Goal: Information Seeking & Learning: Check status

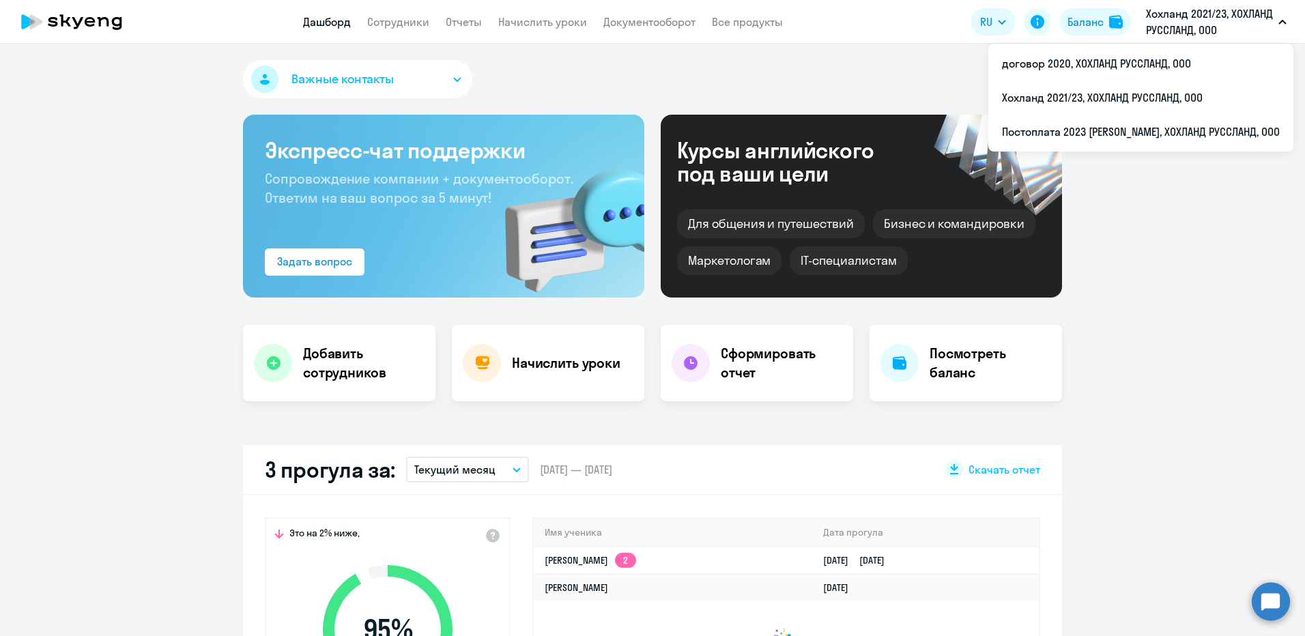
click at [1086, 130] on li "Постоплата 2023 [PERSON_NAME], ХОХЛАНД РУССЛАНД, ООО" at bounding box center [1140, 132] width 305 height 34
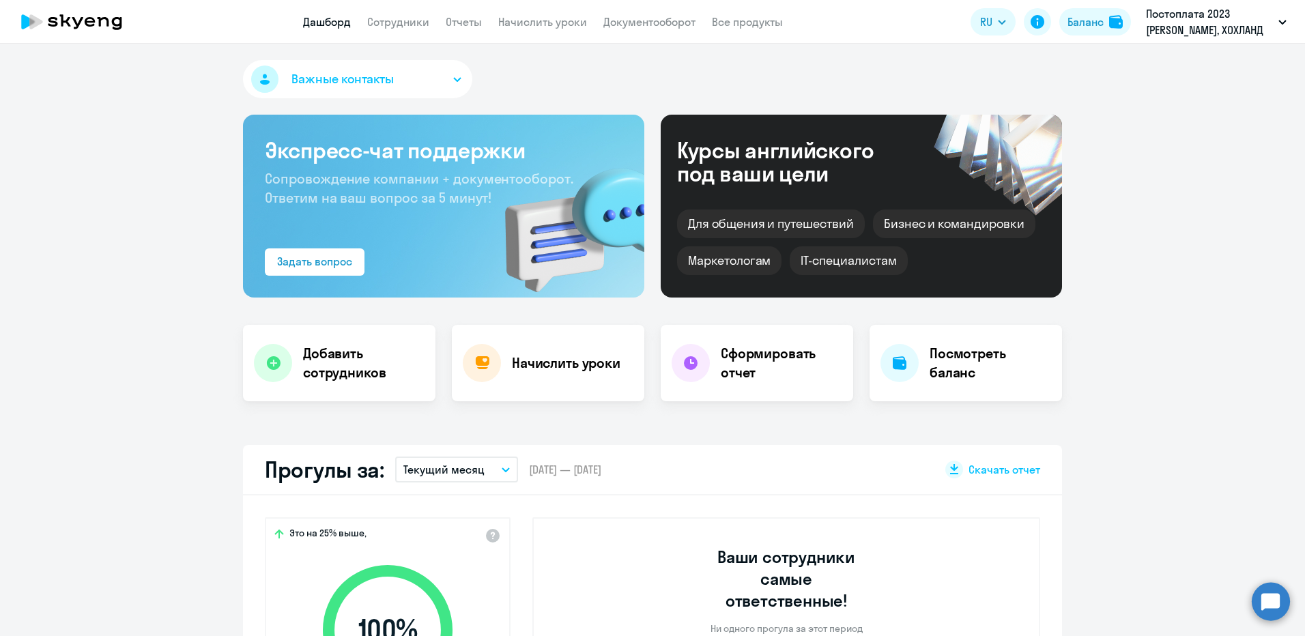
select select "30"
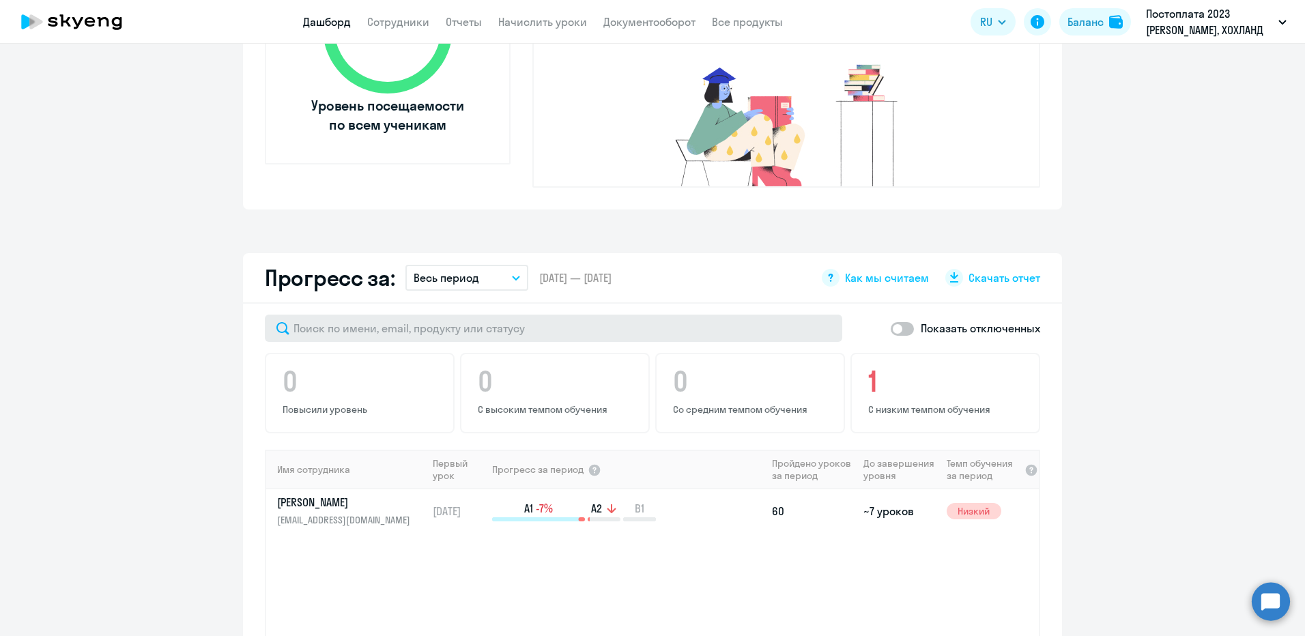
scroll to position [614, 0]
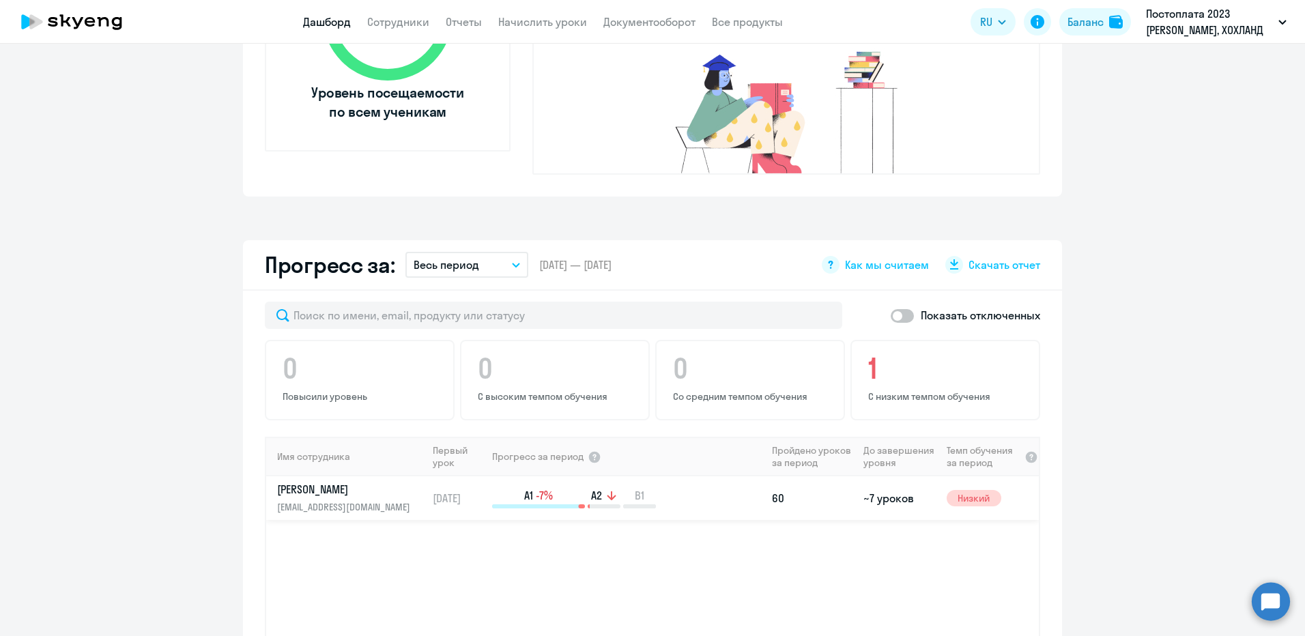
click at [364, 482] on p "[PERSON_NAME]" at bounding box center [347, 489] width 141 height 15
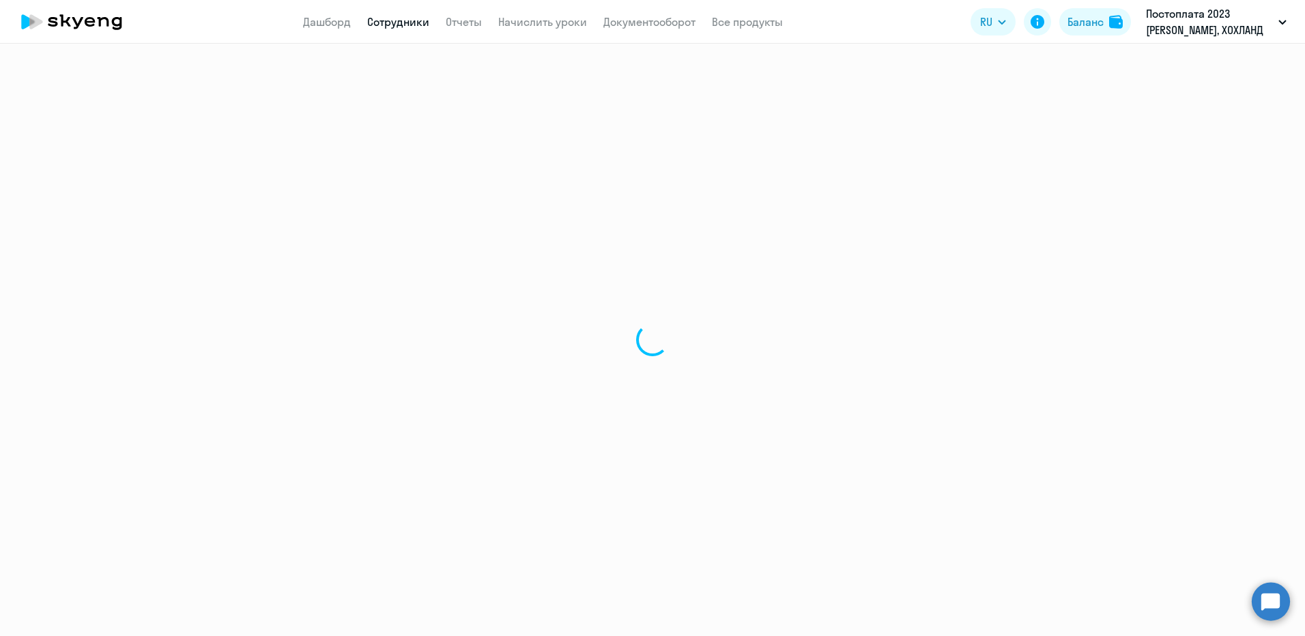
select select "english"
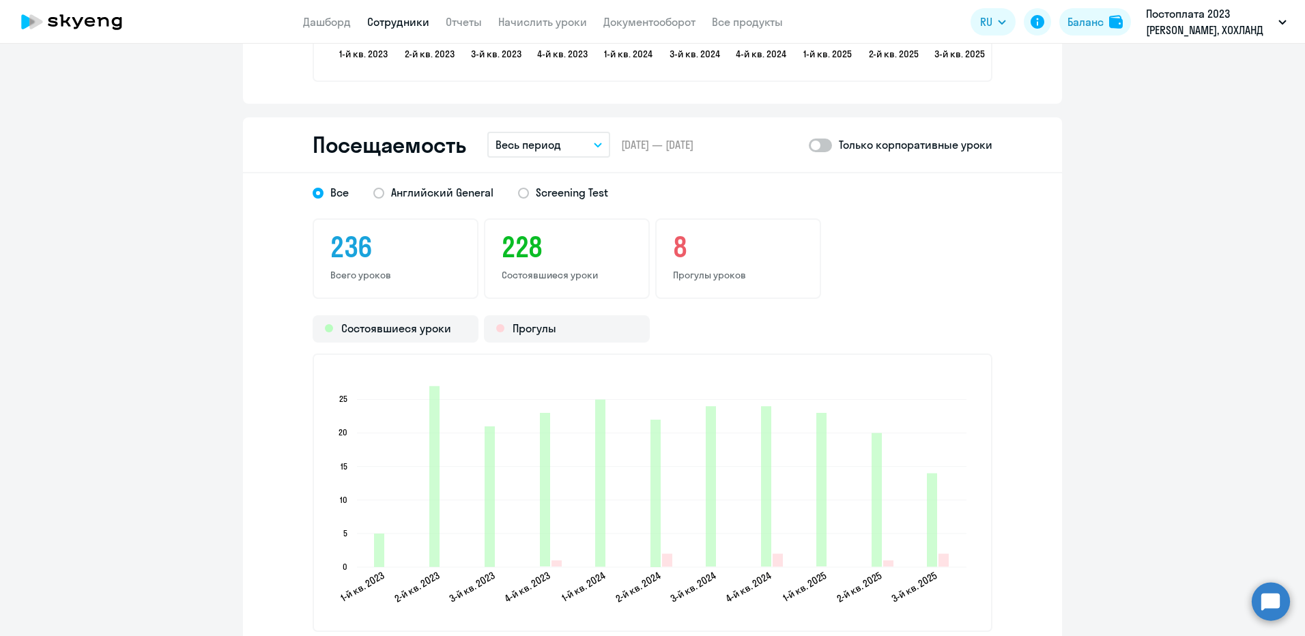
scroll to position [1706, 0]
click at [546, 143] on p "Весь период" at bounding box center [528, 146] width 66 height 16
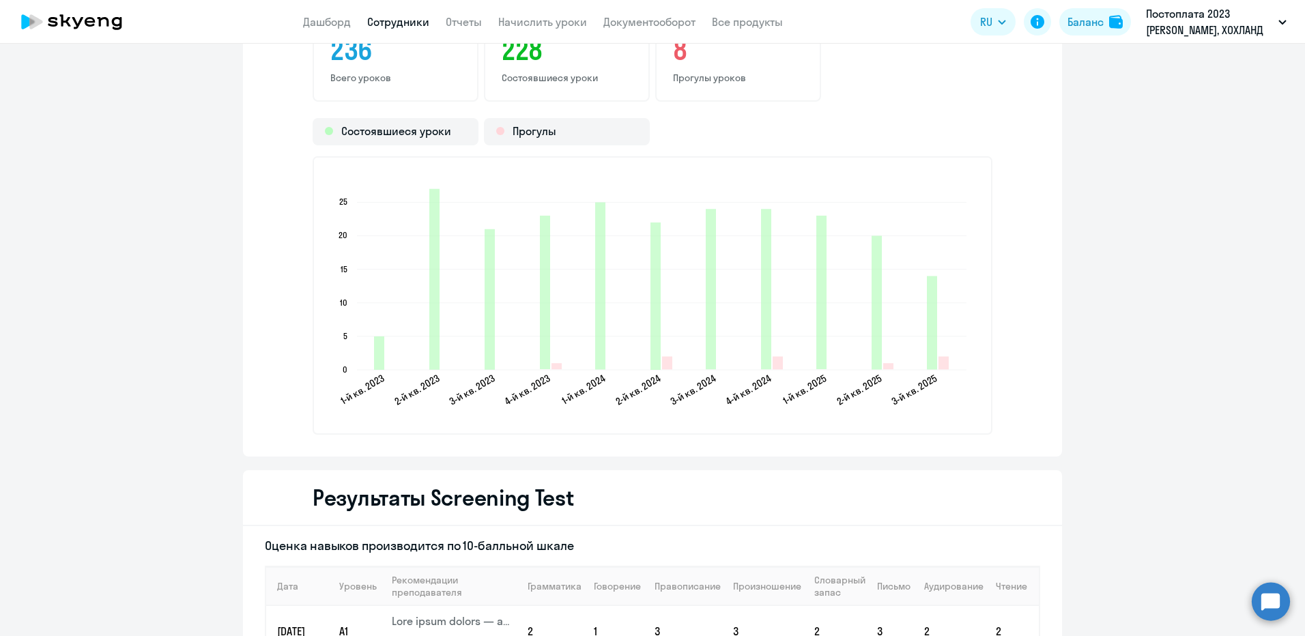
scroll to position [1911, 0]
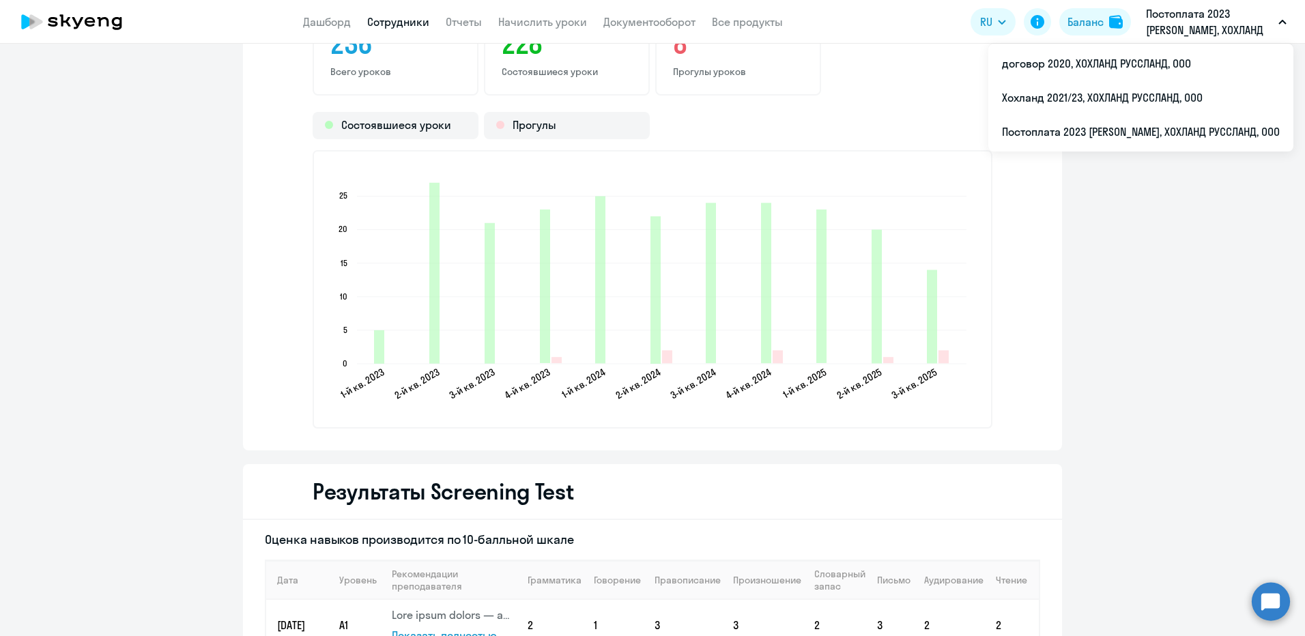
drag, startPoint x: 1193, startPoint y: 20, endPoint x: 1186, endPoint y: 25, distance: 8.3
click at [1192, 20] on p "Постоплата 2023 [PERSON_NAME], ХОХЛАНД РУССЛАНД, ООО" at bounding box center [1209, 21] width 127 height 33
click at [1138, 90] on li "Хохланд 2021/23, ХОХЛАНД РУССЛАНД, ООО" at bounding box center [1140, 98] width 305 height 34
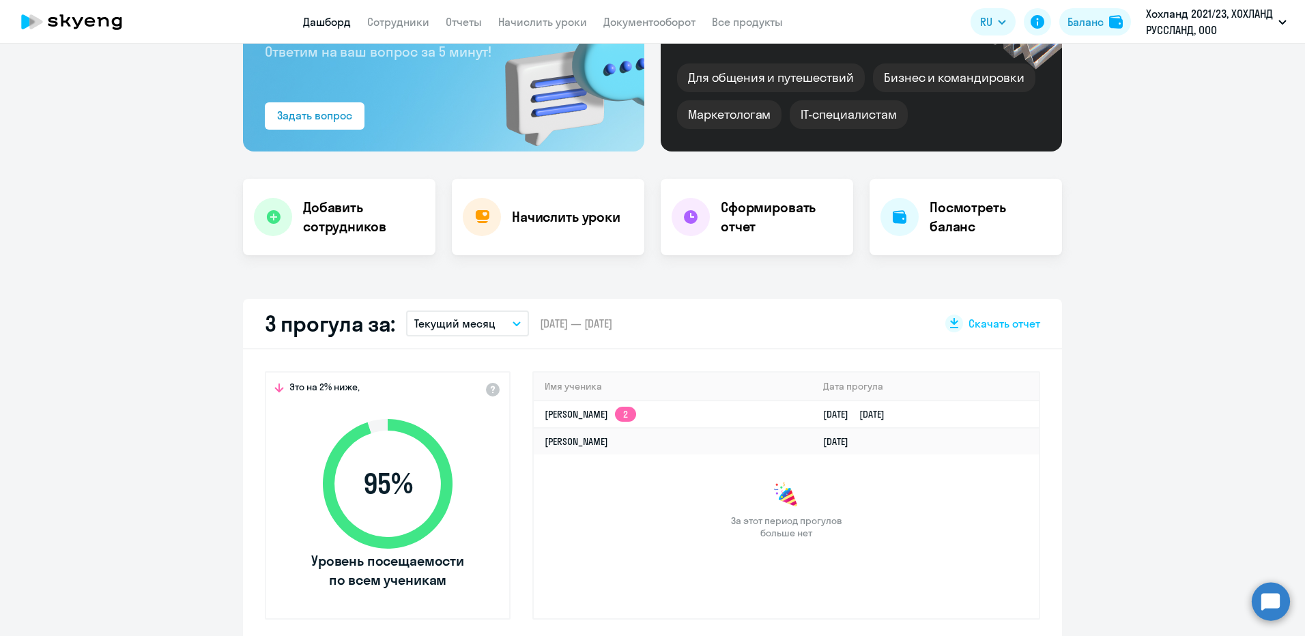
scroll to position [487, 0]
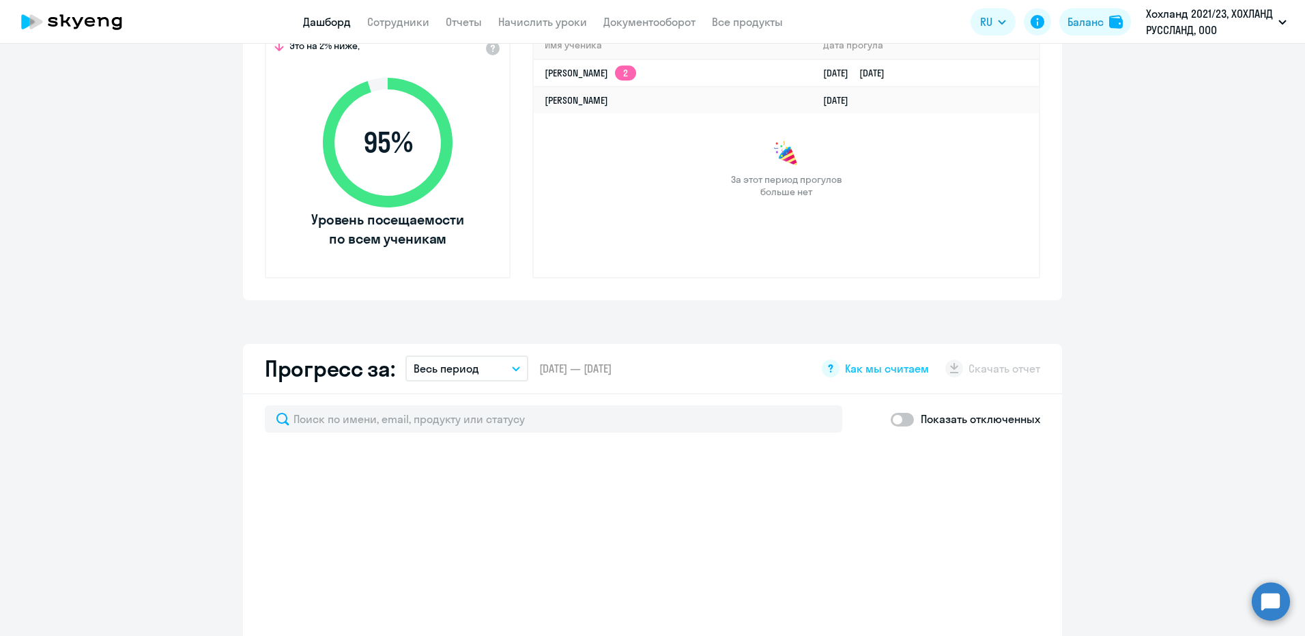
select select "30"
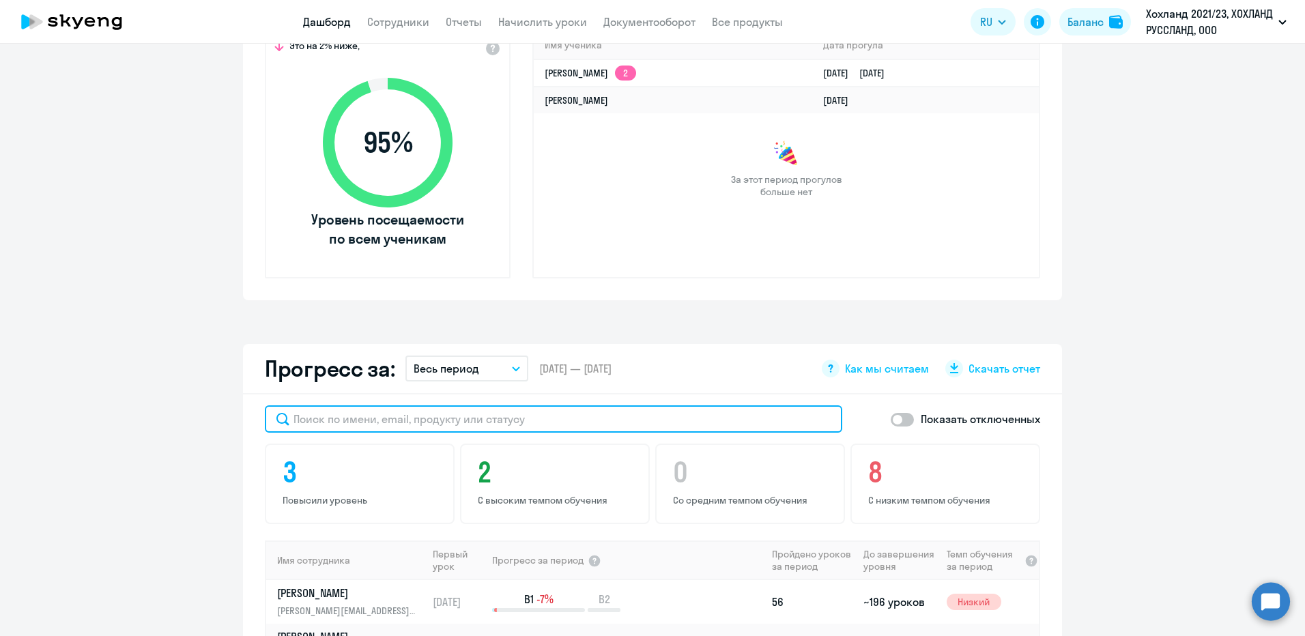
click at [414, 420] on input "text" at bounding box center [553, 418] width 577 height 27
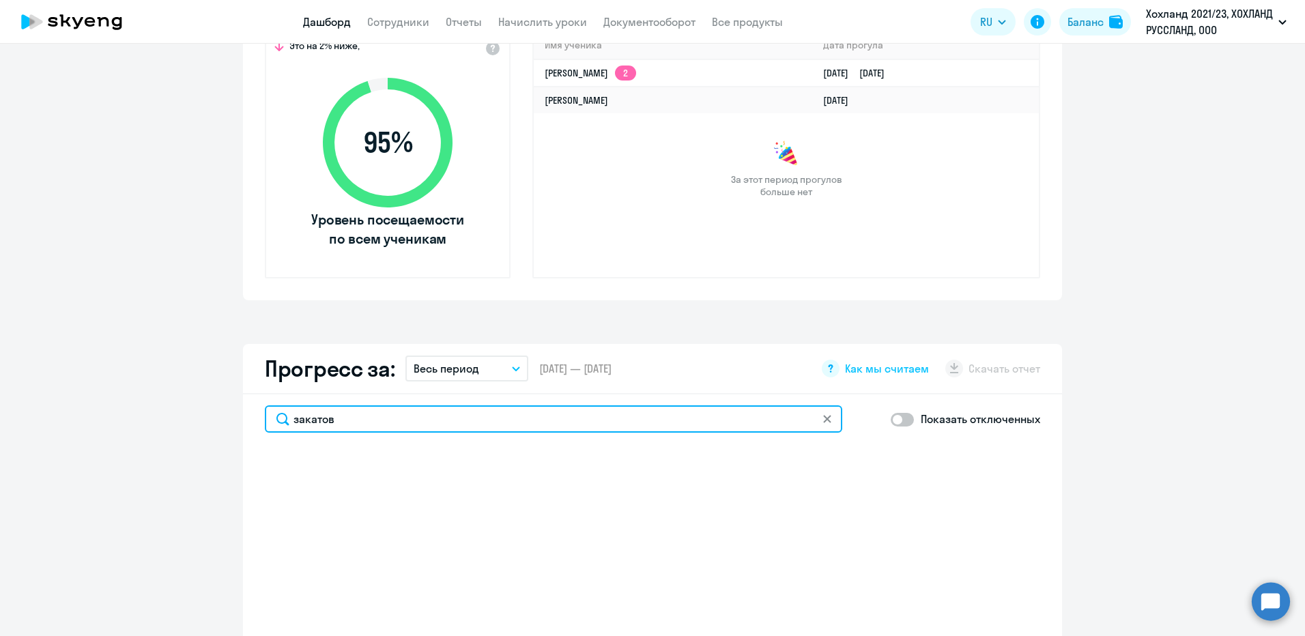
type input "[PERSON_NAME]"
select select "30"
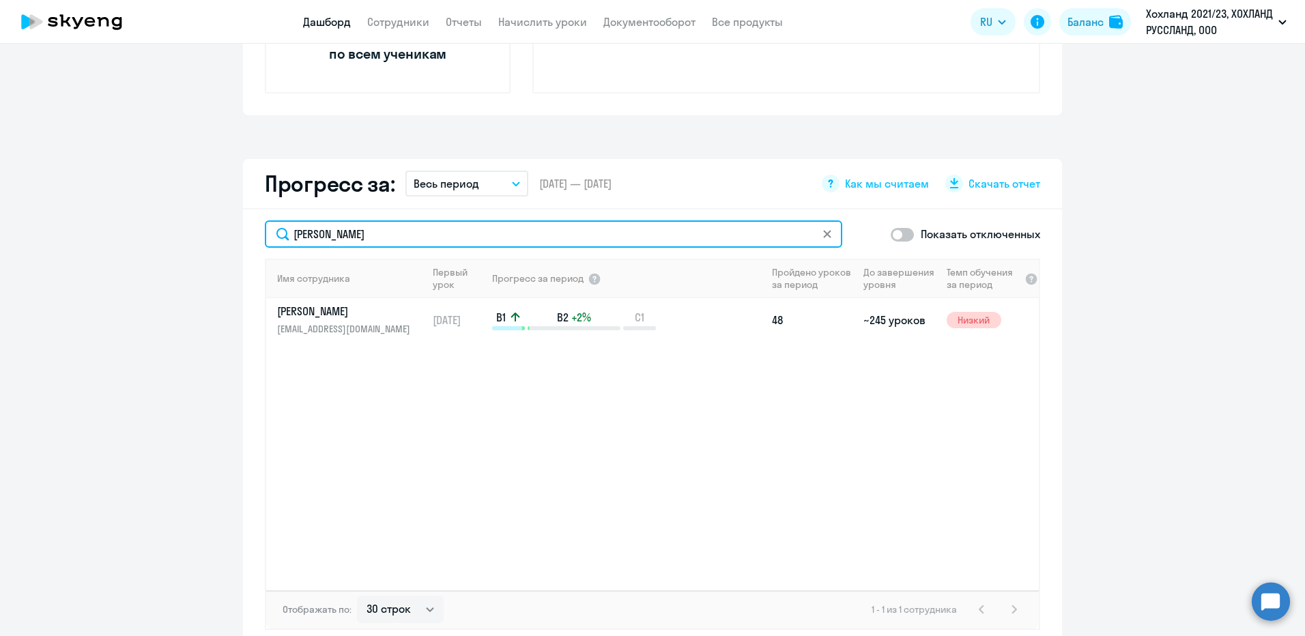
scroll to position [692, 0]
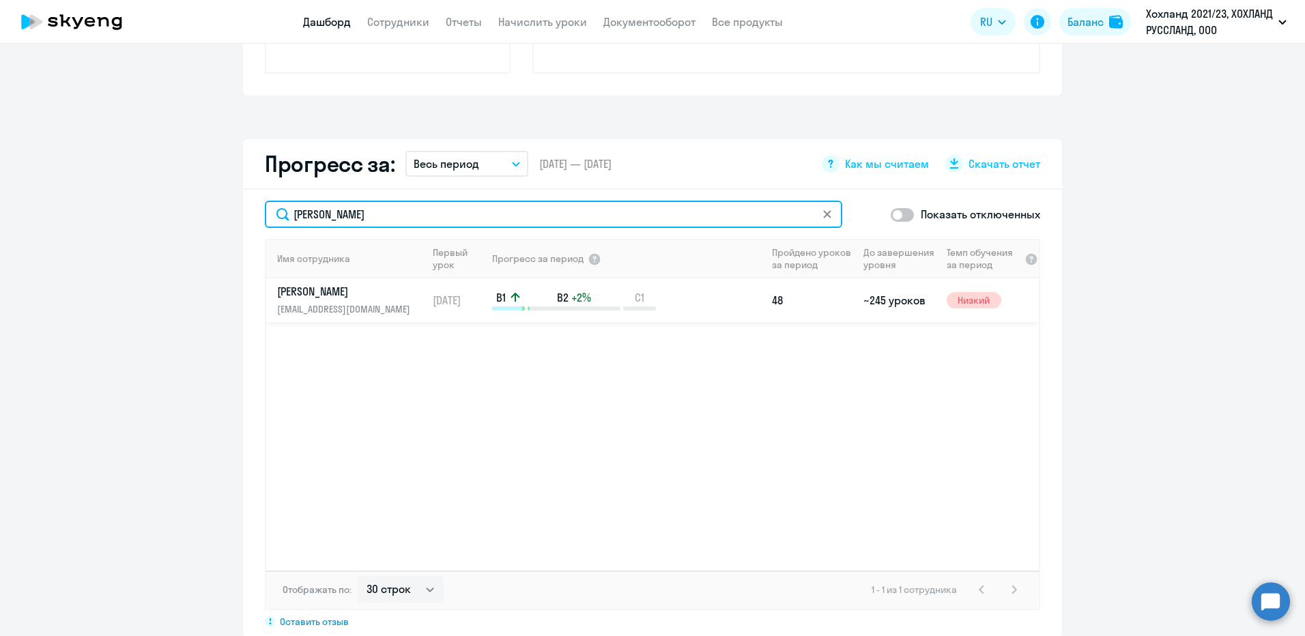
type input "[PERSON_NAME]"
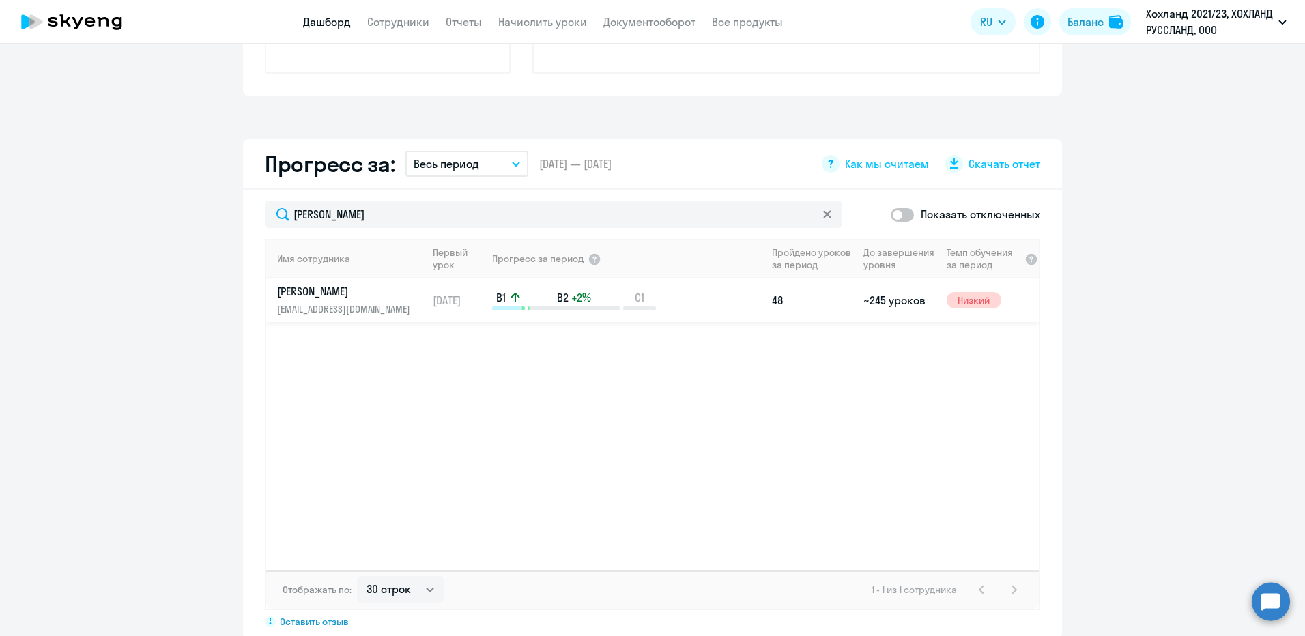
click at [339, 304] on p "[EMAIL_ADDRESS][DOMAIN_NAME]" at bounding box center [347, 309] width 141 height 15
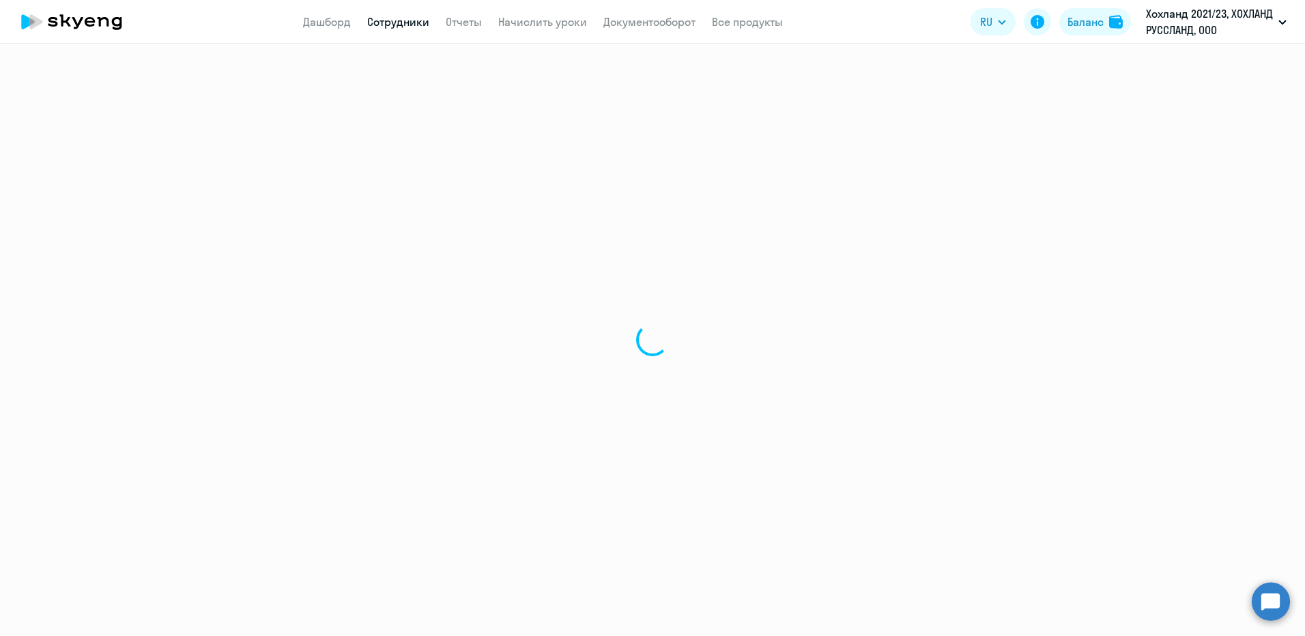
select select "english"
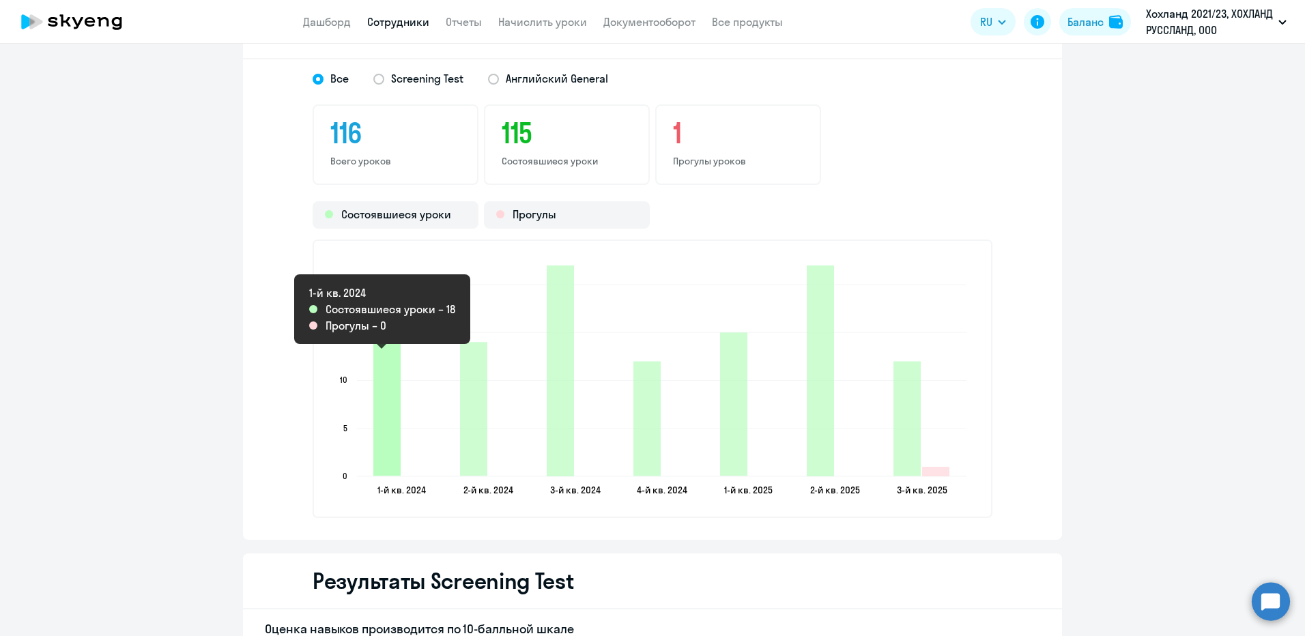
scroll to position [1843, 0]
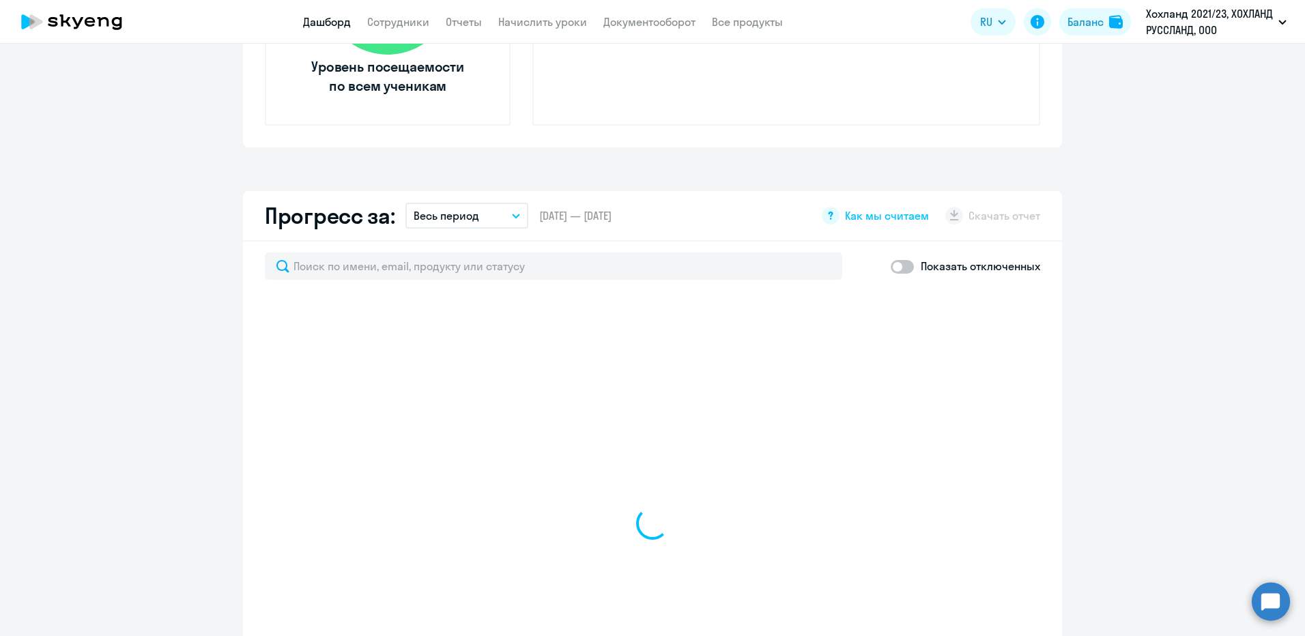
scroll to position [819, 0]
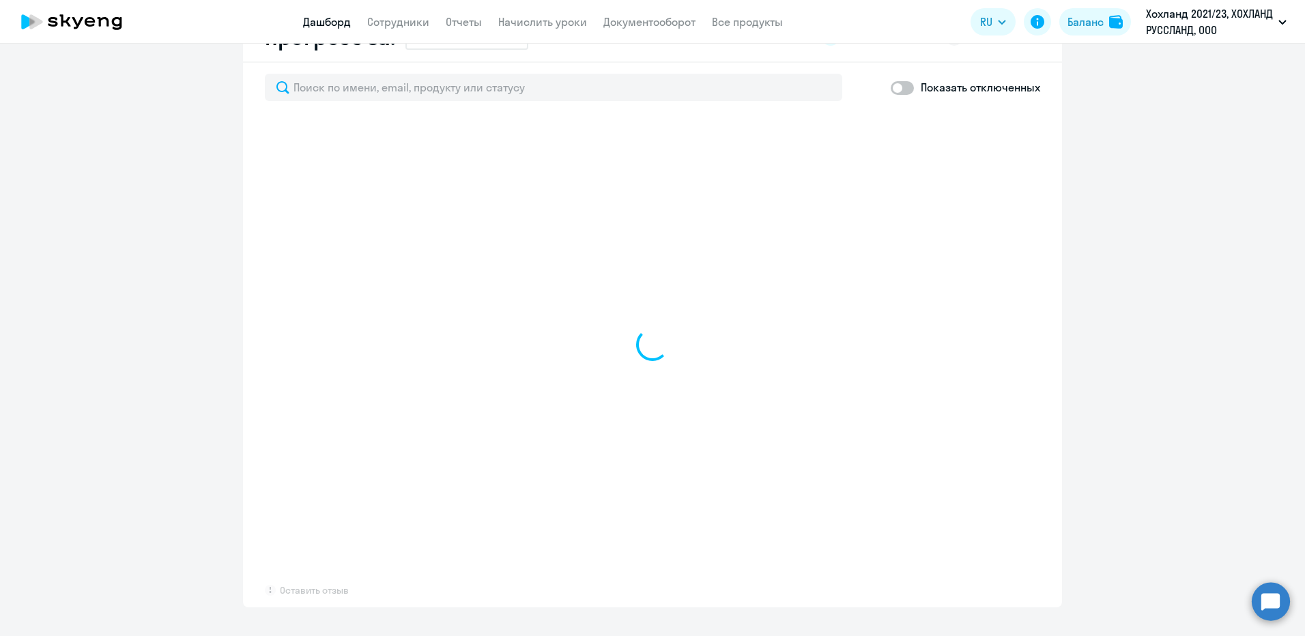
select select "30"
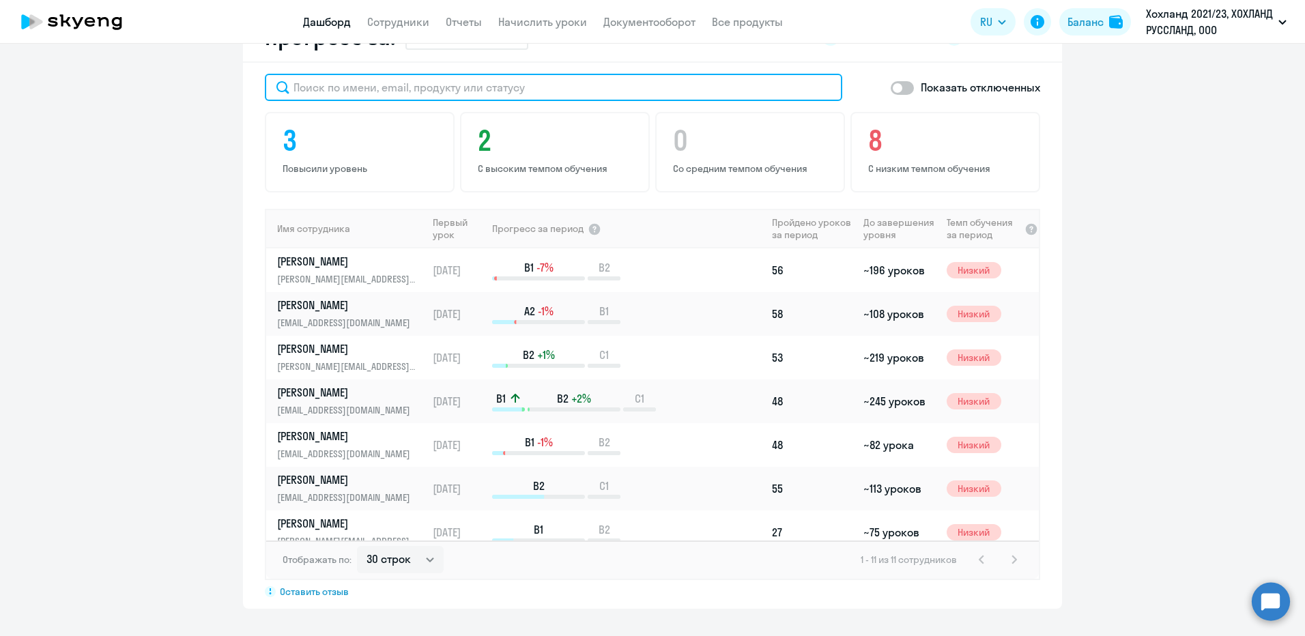
click at [447, 93] on input "text" at bounding box center [553, 87] width 577 height 27
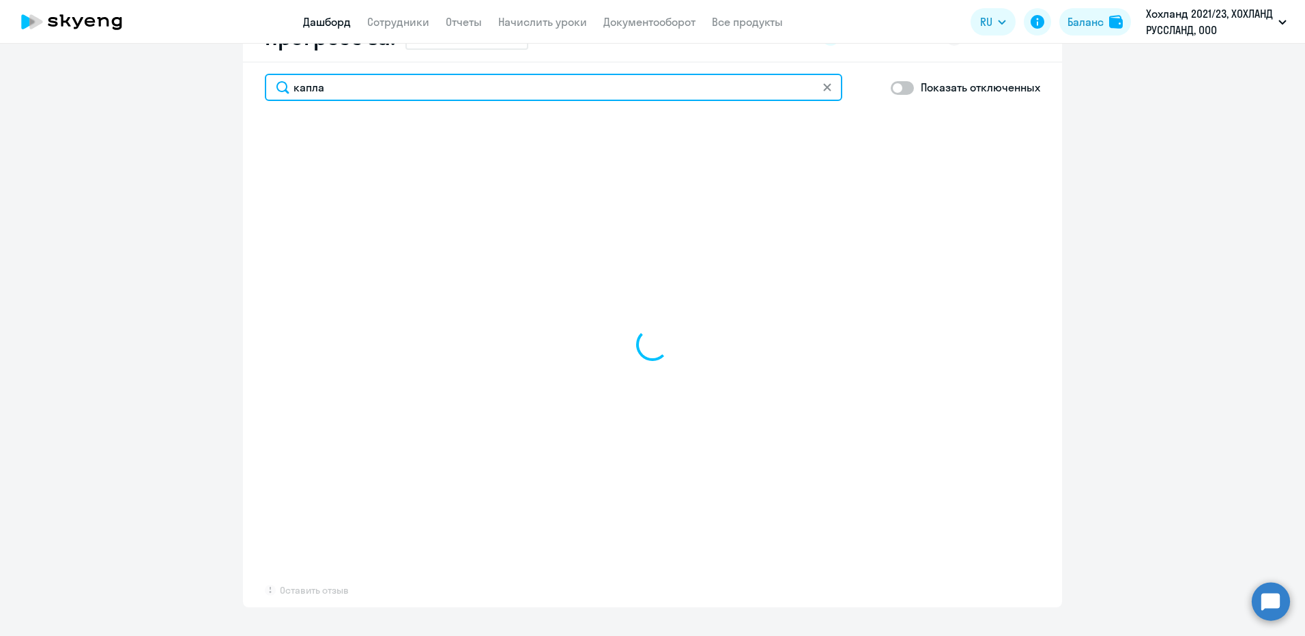
type input "[PERSON_NAME]"
select select "30"
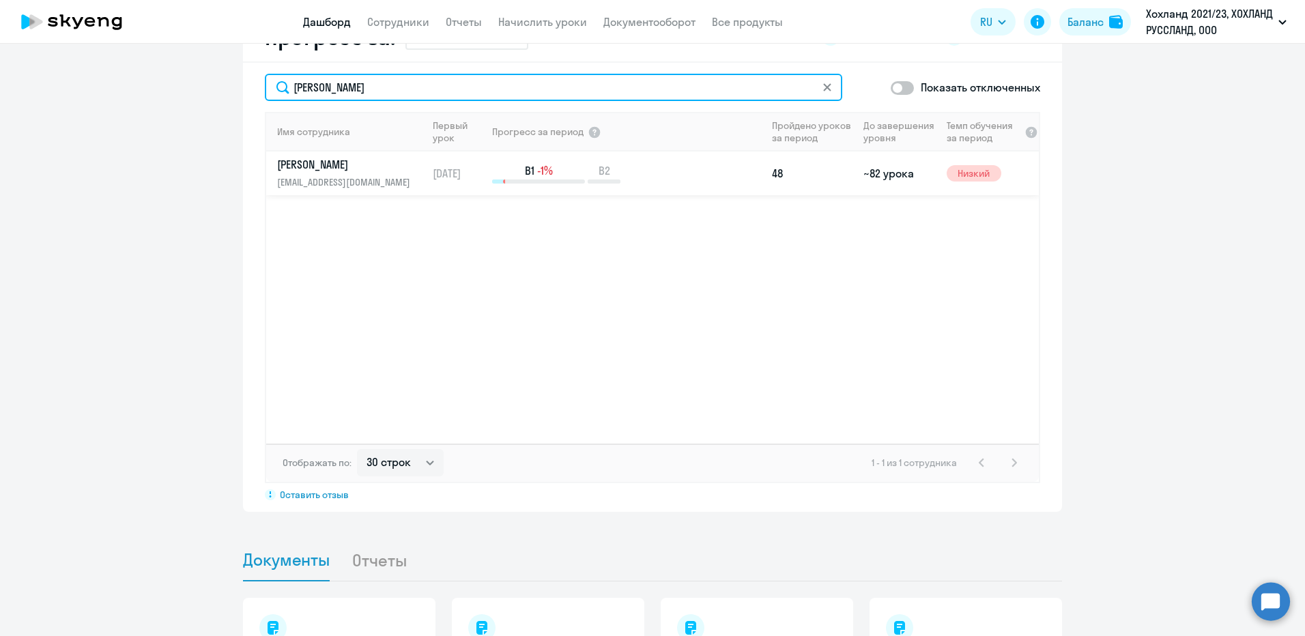
type input "[PERSON_NAME]"
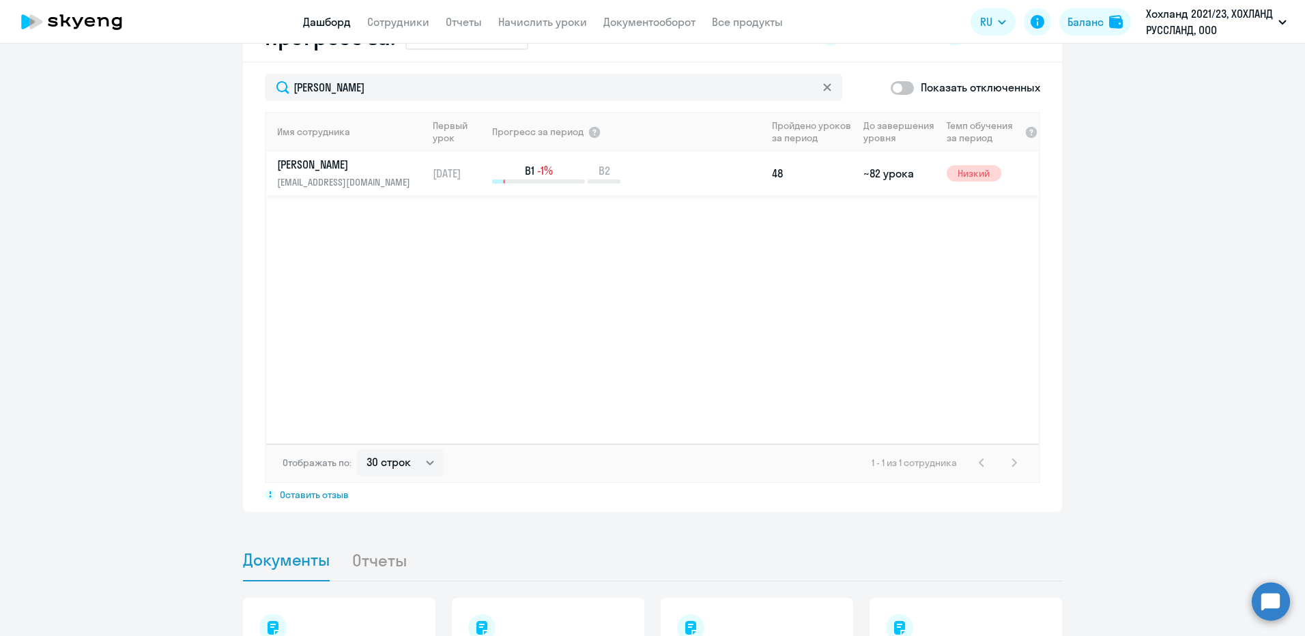
click at [369, 173] on link "[PERSON_NAME] [PERSON_NAME][EMAIL_ADDRESS][DOMAIN_NAME]" at bounding box center [351, 173] width 149 height 33
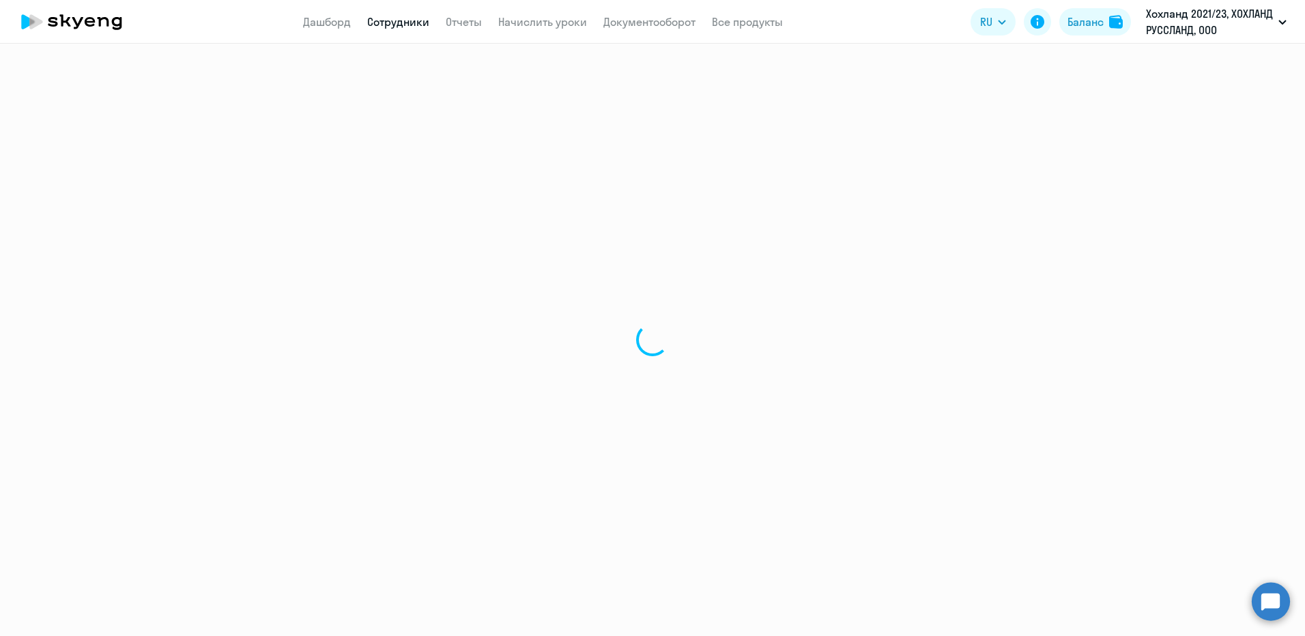
select select "english"
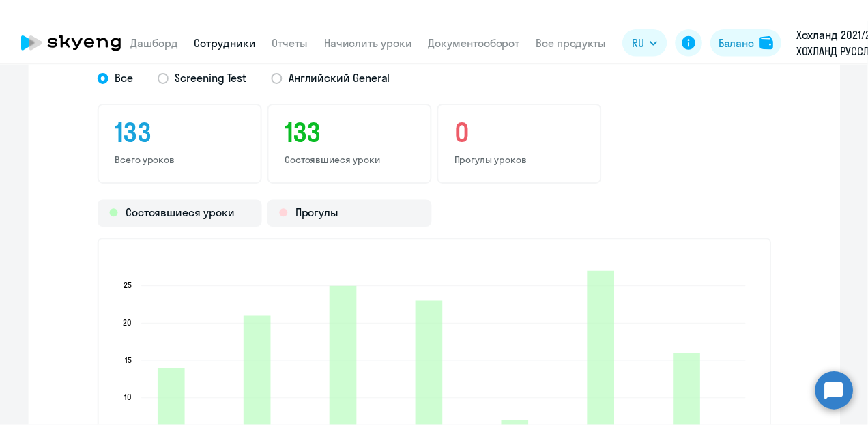
scroll to position [1843, 0]
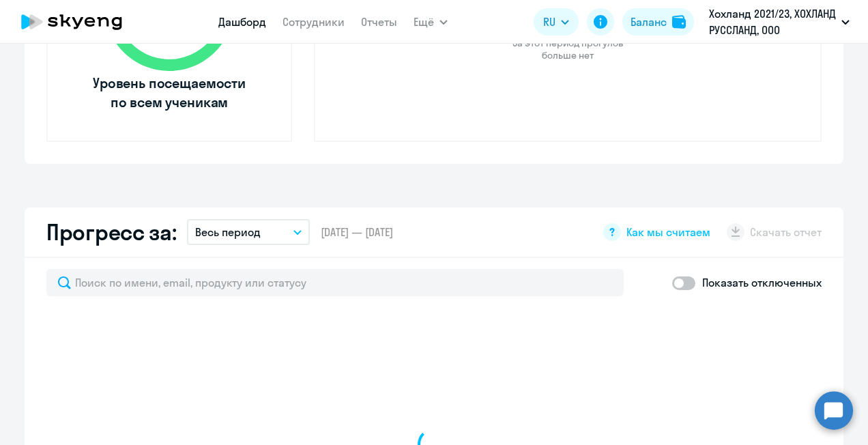
scroll to position [692, 0]
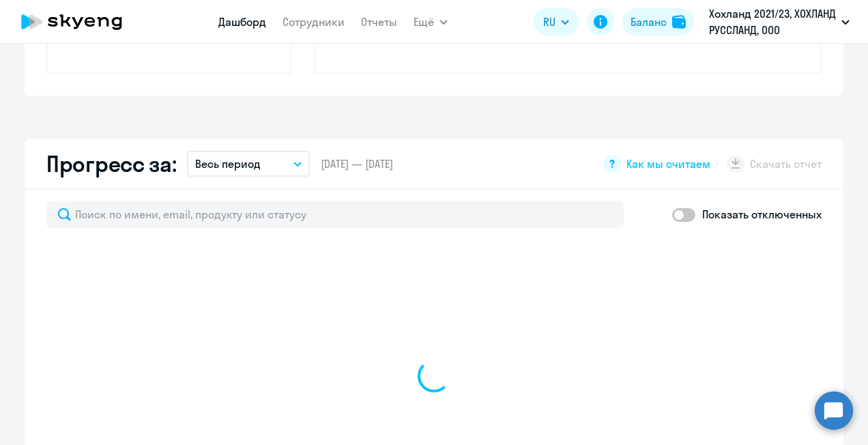
select select "30"
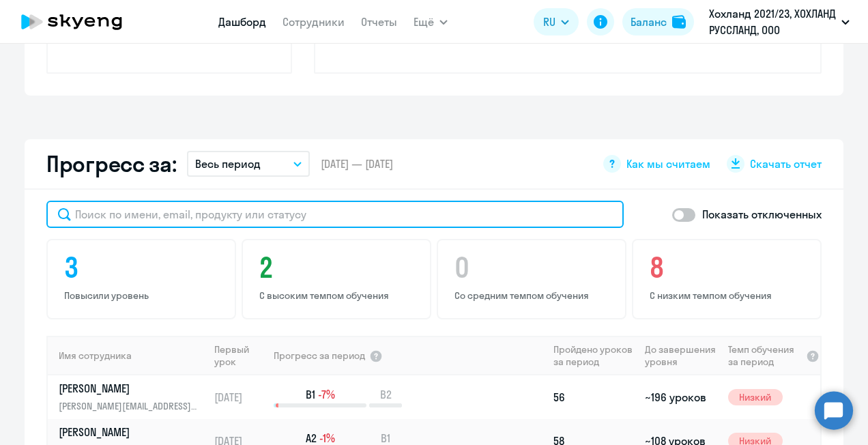
click at [218, 212] on input "text" at bounding box center [334, 214] width 577 height 27
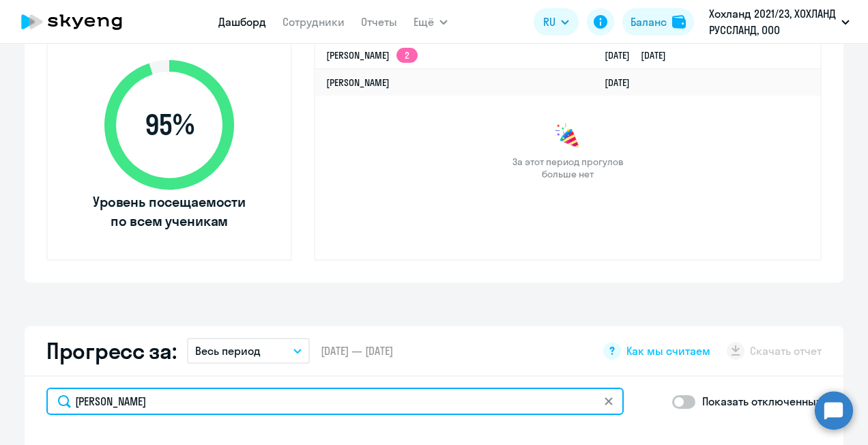
scroll to position [351, 0]
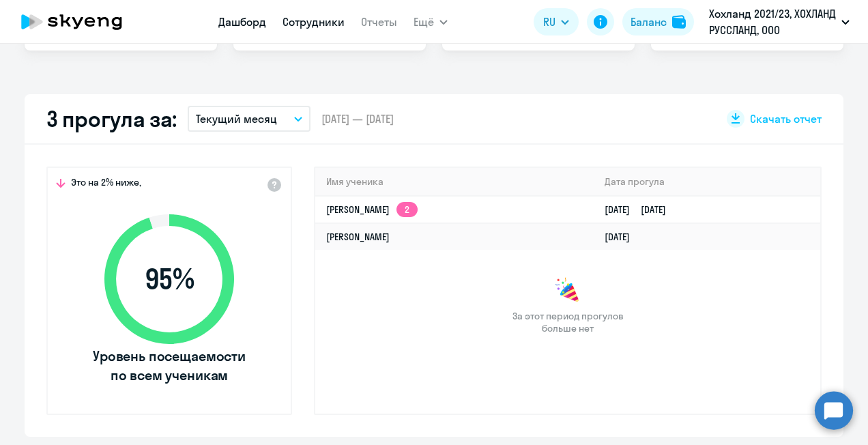
type input "[PERSON_NAME]"
click at [317, 19] on link "Сотрудники" at bounding box center [314, 22] width 62 height 14
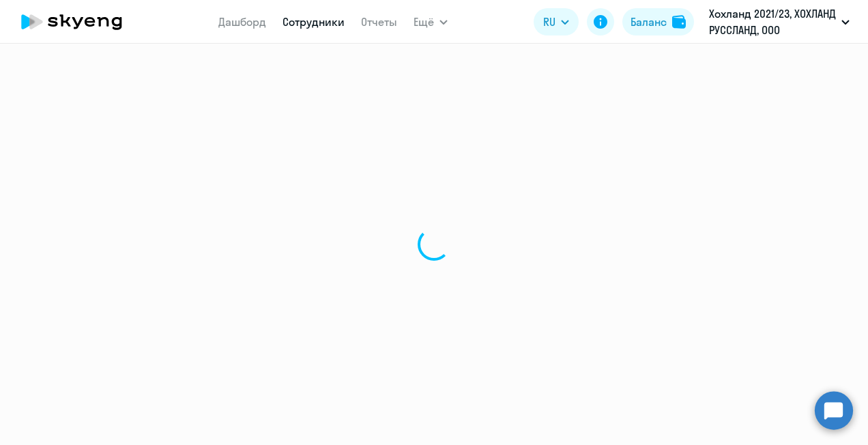
select select "30"
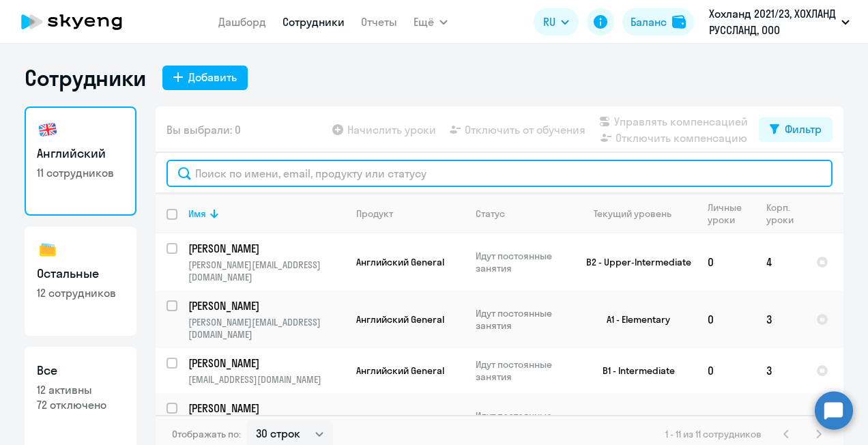
click at [225, 171] on input "text" at bounding box center [500, 173] width 666 height 27
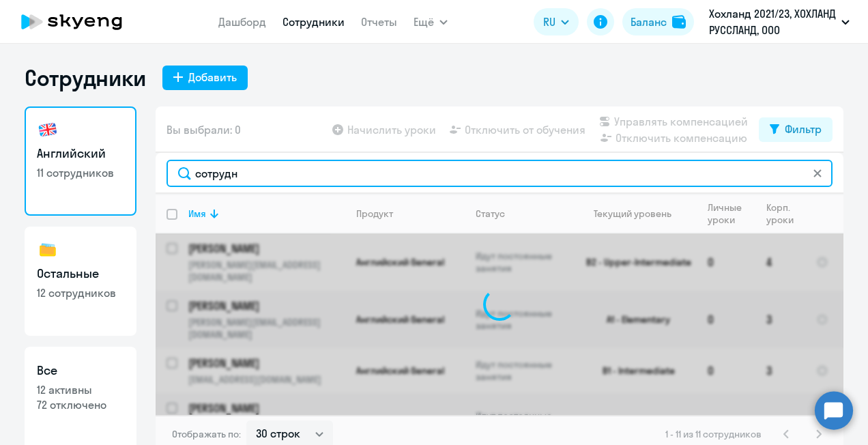
type input "сотрудни"
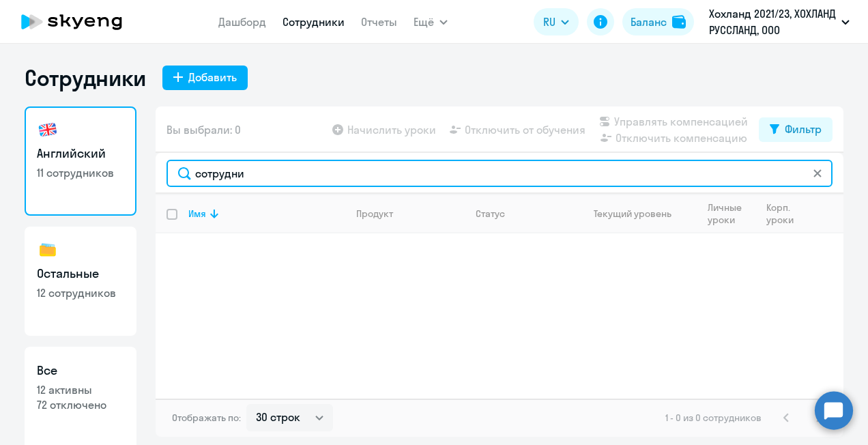
drag, startPoint x: 265, startPoint y: 173, endPoint x: 188, endPoint y: 175, distance: 76.5
click at [188, 175] on input "сотрудни" at bounding box center [500, 173] width 666 height 27
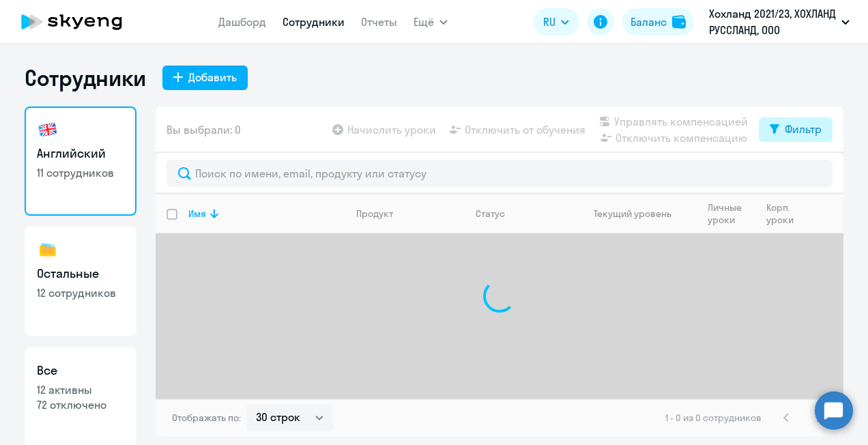
click at [778, 129] on icon at bounding box center [775, 129] width 10 height 10
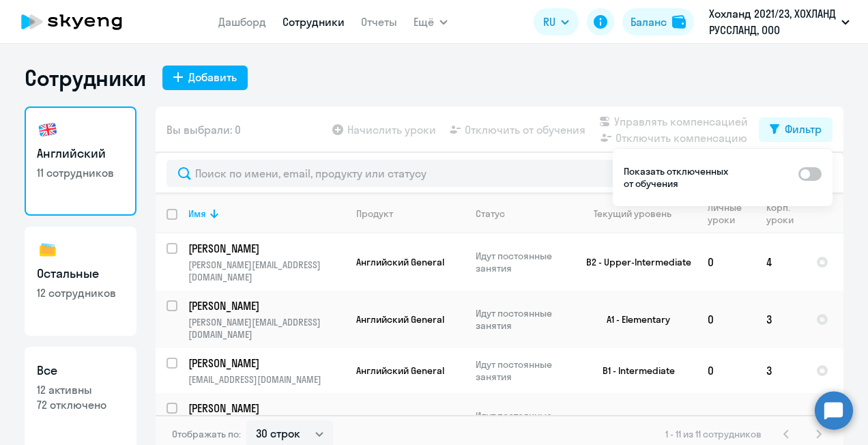
click at [811, 167] on span at bounding box center [810, 174] width 23 height 14
click at [799, 173] on input "checkbox" at bounding box center [798, 173] width 1 height 1
checkbox input "true"
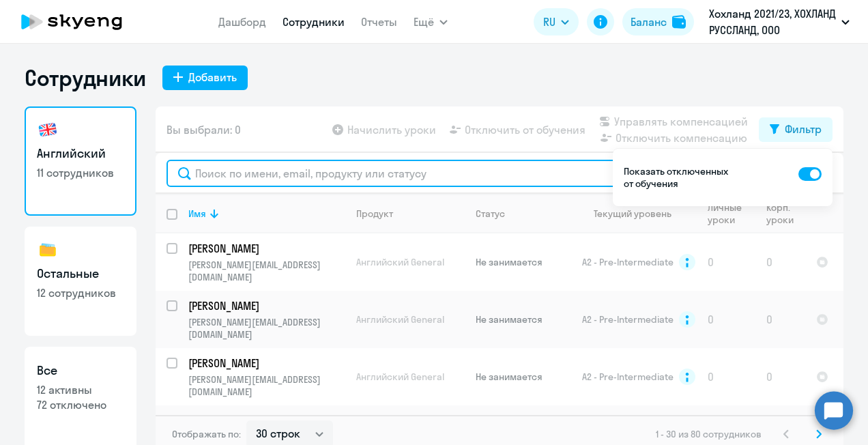
click at [474, 176] on input "text" at bounding box center [500, 173] width 666 height 27
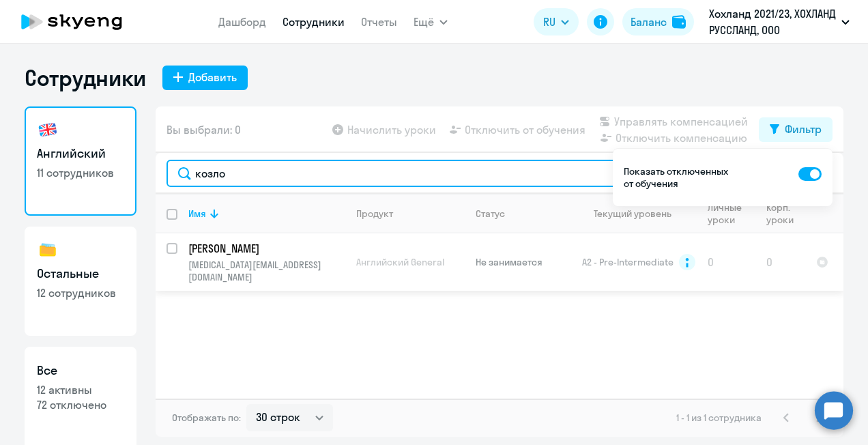
type input "козло"
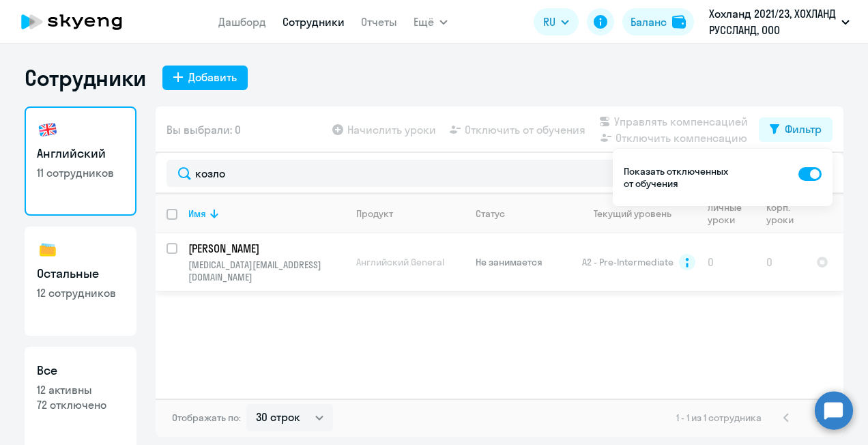
click at [246, 255] on p "[PERSON_NAME]" at bounding box center [265, 248] width 154 height 15
select select "english"
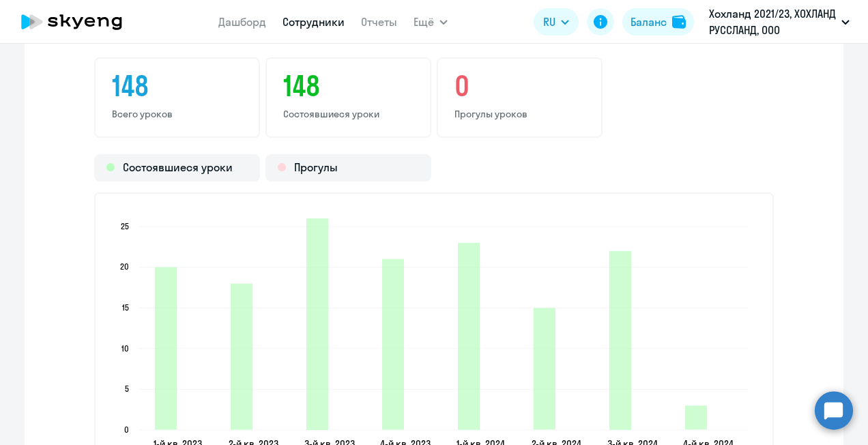
scroll to position [1979, 0]
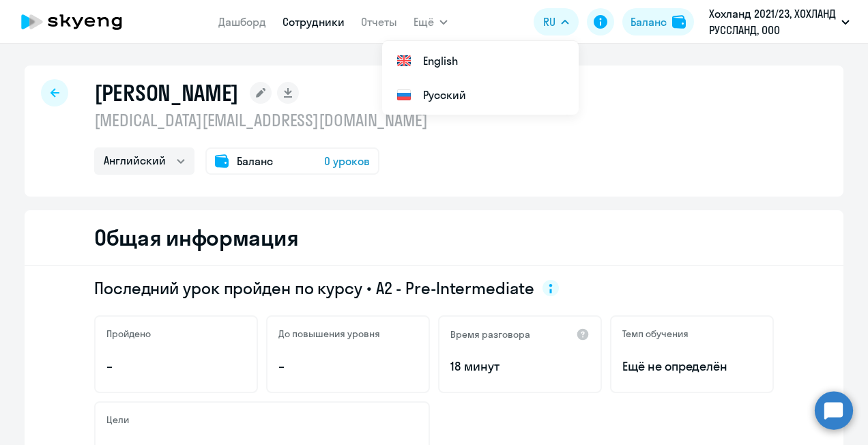
select select "30"
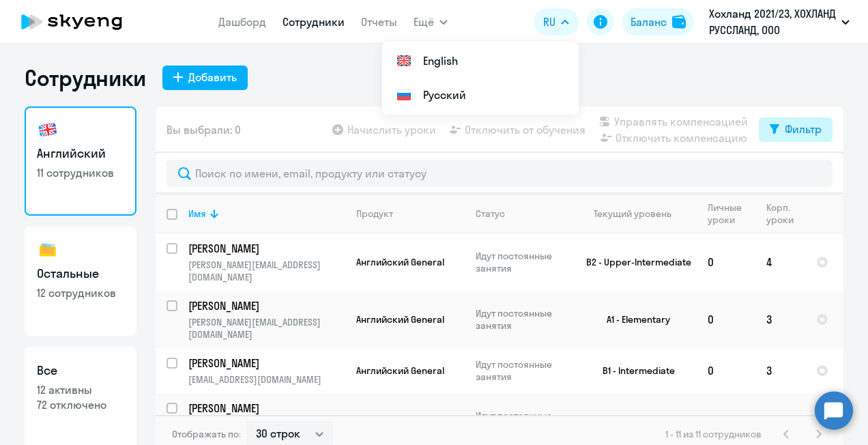
click at [790, 131] on div "Фильтр" at bounding box center [803, 129] width 37 height 16
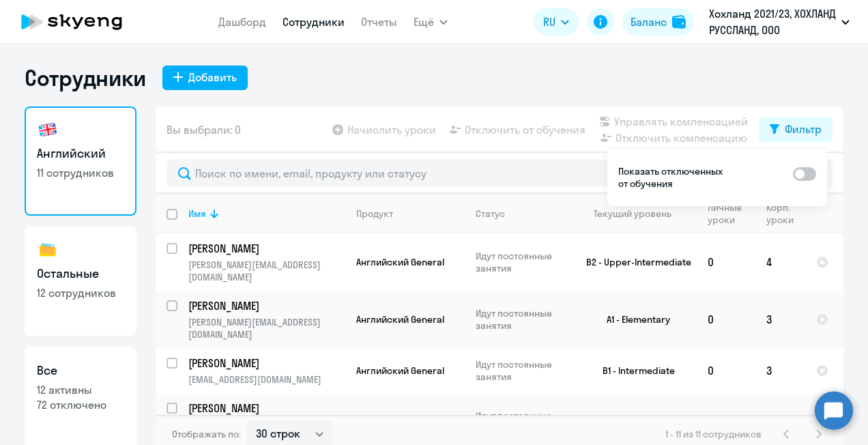
click at [813, 172] on span at bounding box center [804, 174] width 23 height 14
click at [793, 173] on input "checkbox" at bounding box center [792, 173] width 1 height 1
checkbox input "true"
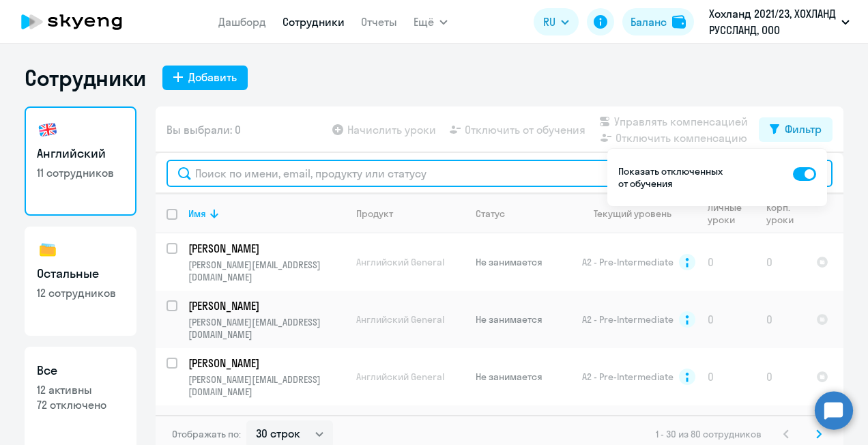
click at [497, 176] on input "text" at bounding box center [500, 173] width 666 height 27
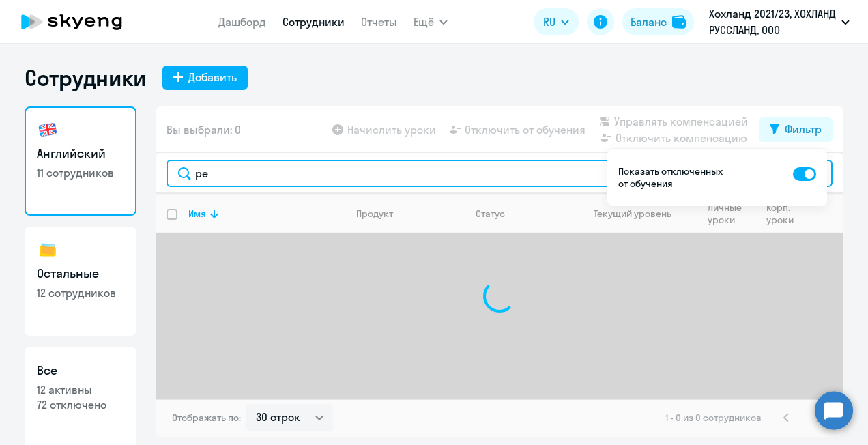
type input "р"
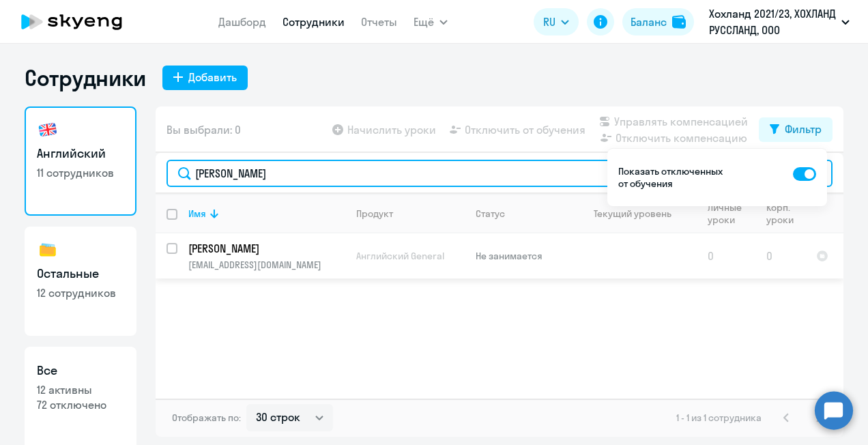
type input "[PERSON_NAME]"
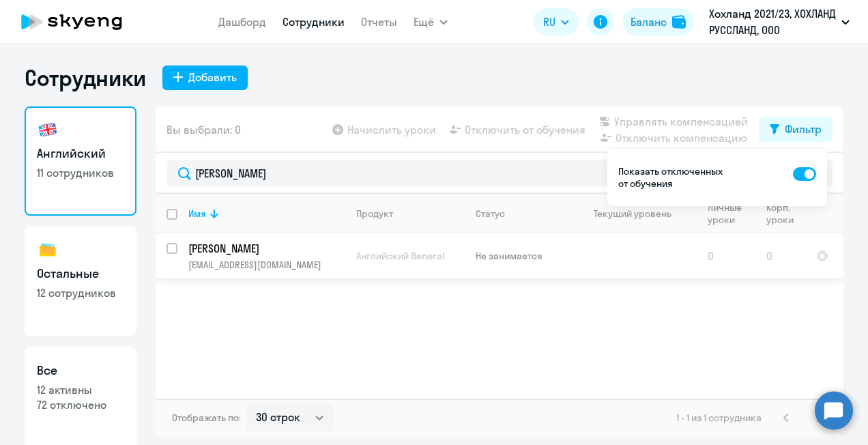
click at [248, 247] on p "[PERSON_NAME]" at bounding box center [265, 248] width 154 height 15
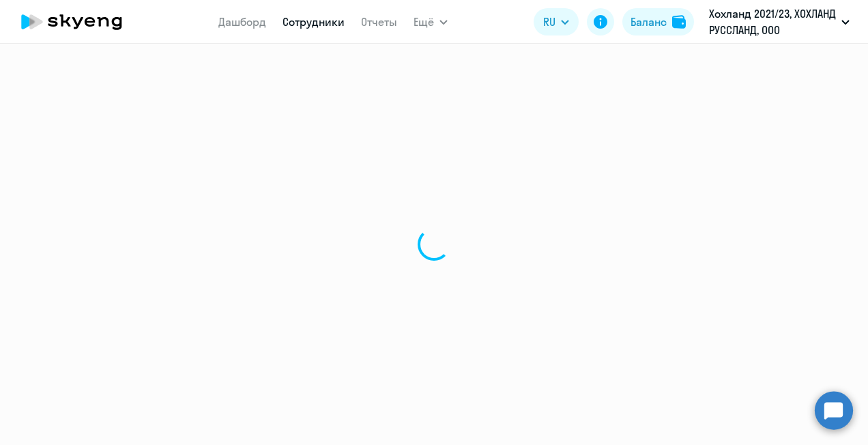
select select "english"
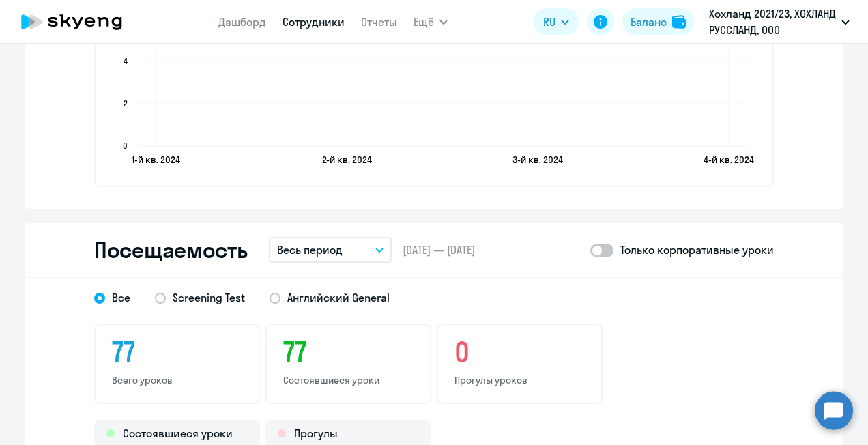
scroll to position [1570, 0]
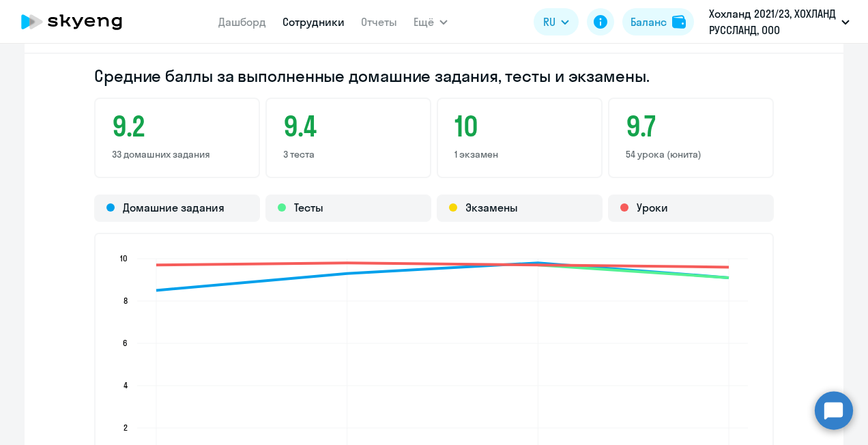
scroll to position [1245, 0]
click at [781, 212] on div "Средние баллы за выполненные домашние задания, тесты и экзамены. 9.2 33 домашни…" at bounding box center [434, 294] width 819 height 479
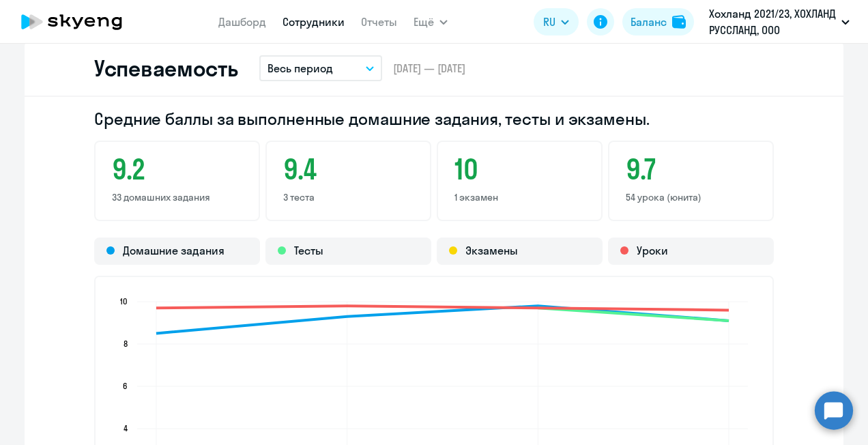
scroll to position [1200, 0]
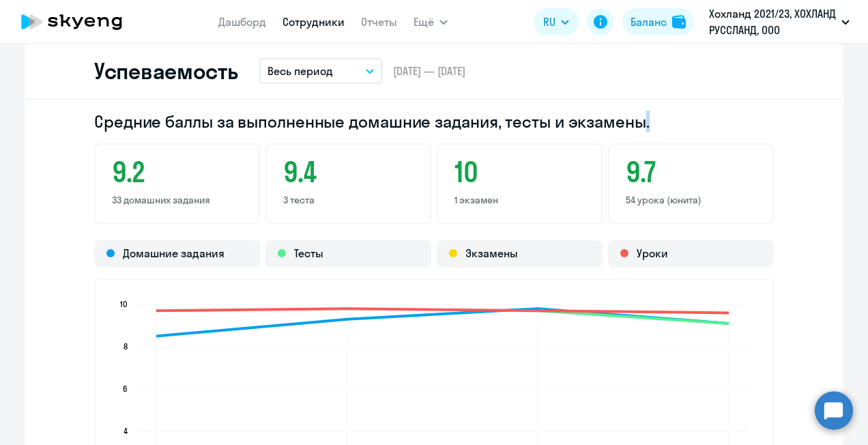
click at [646, 126] on h2 "Средние баллы за выполненные домашние задания, тесты и экзамены." at bounding box center [434, 122] width 680 height 22
drag, startPoint x: 646, startPoint y: 126, endPoint x: 800, endPoint y: 160, distance: 158.1
click at [800, 160] on div "Средние баллы за выполненные домашние задания, тесты и экзамены. 9.2 33 домашни…" at bounding box center [434, 339] width 819 height 479
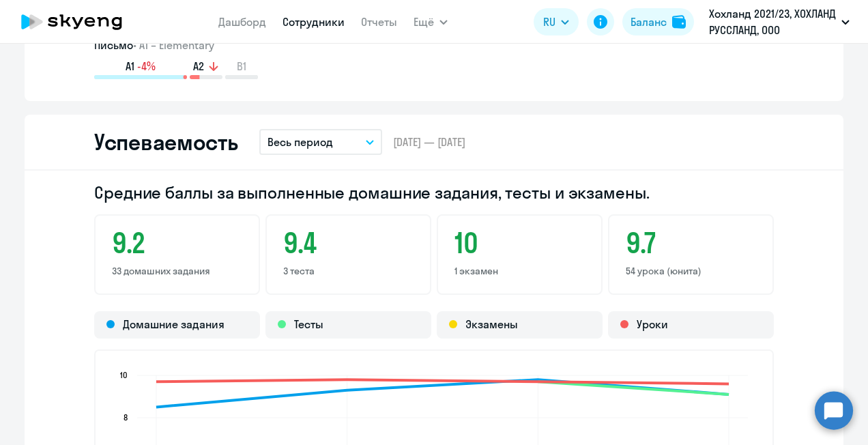
scroll to position [1126, 0]
